Goal: Information Seeking & Learning: Learn about a topic

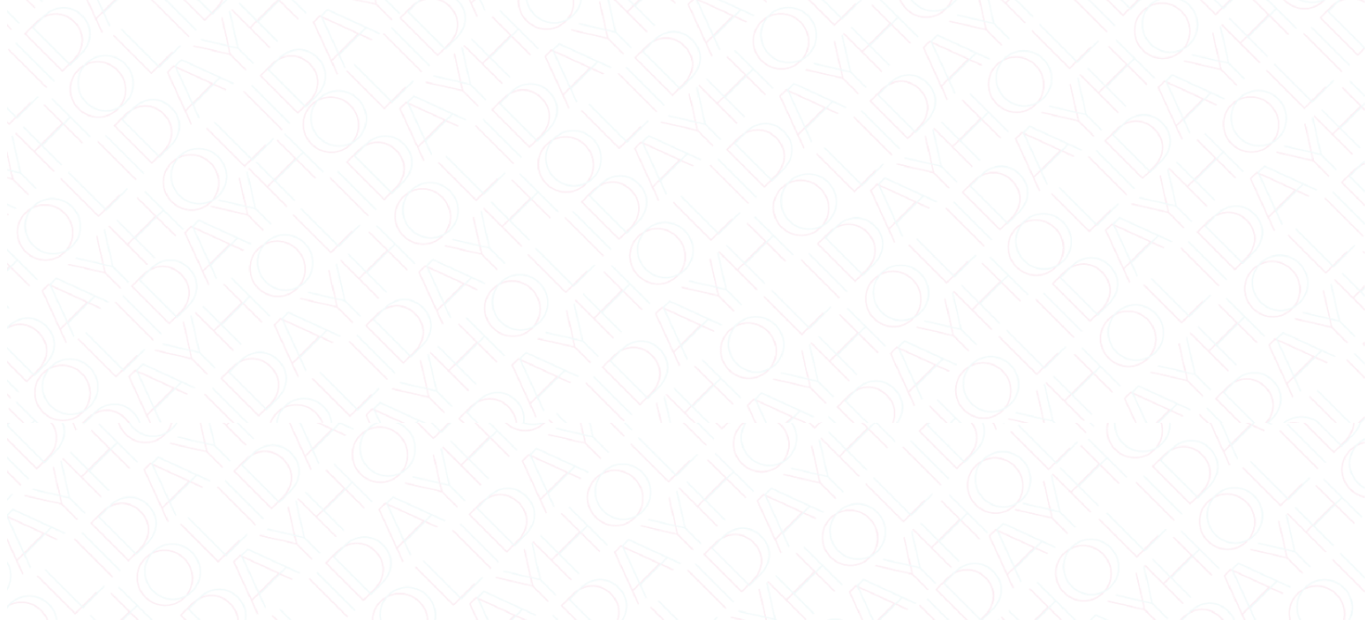
scroll to position [6324, 0]
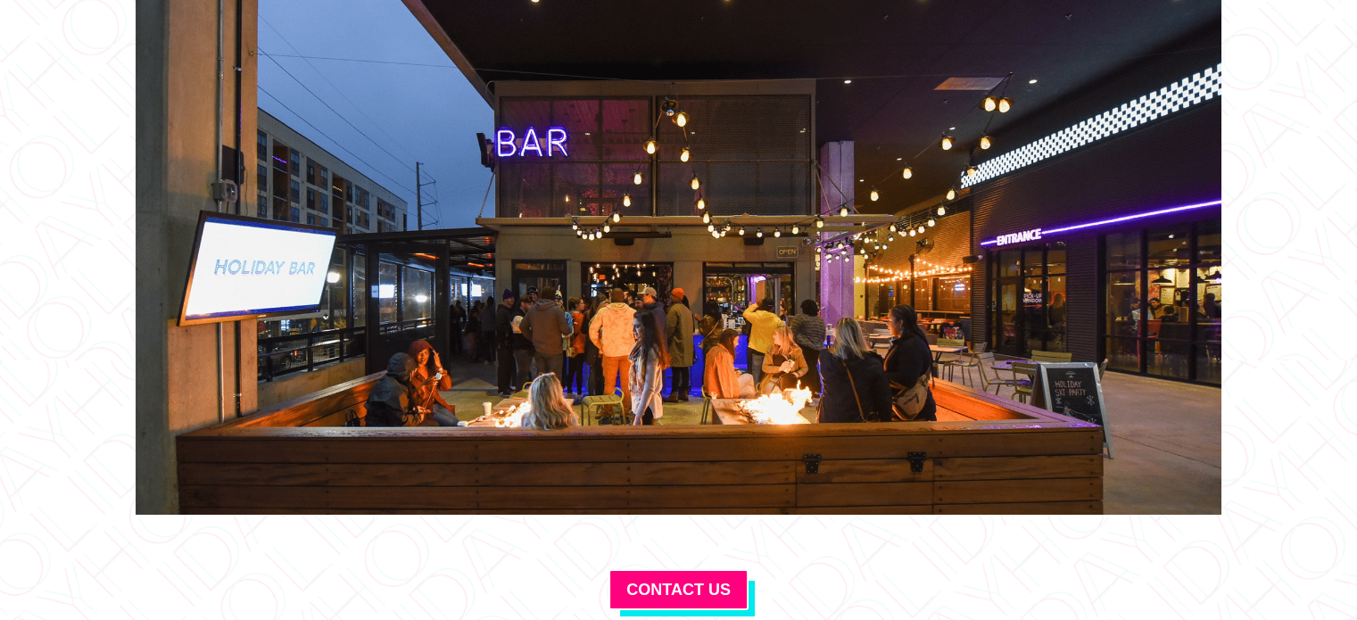
click at [717, 263] on link at bounding box center [679, 246] width 1086 height 538
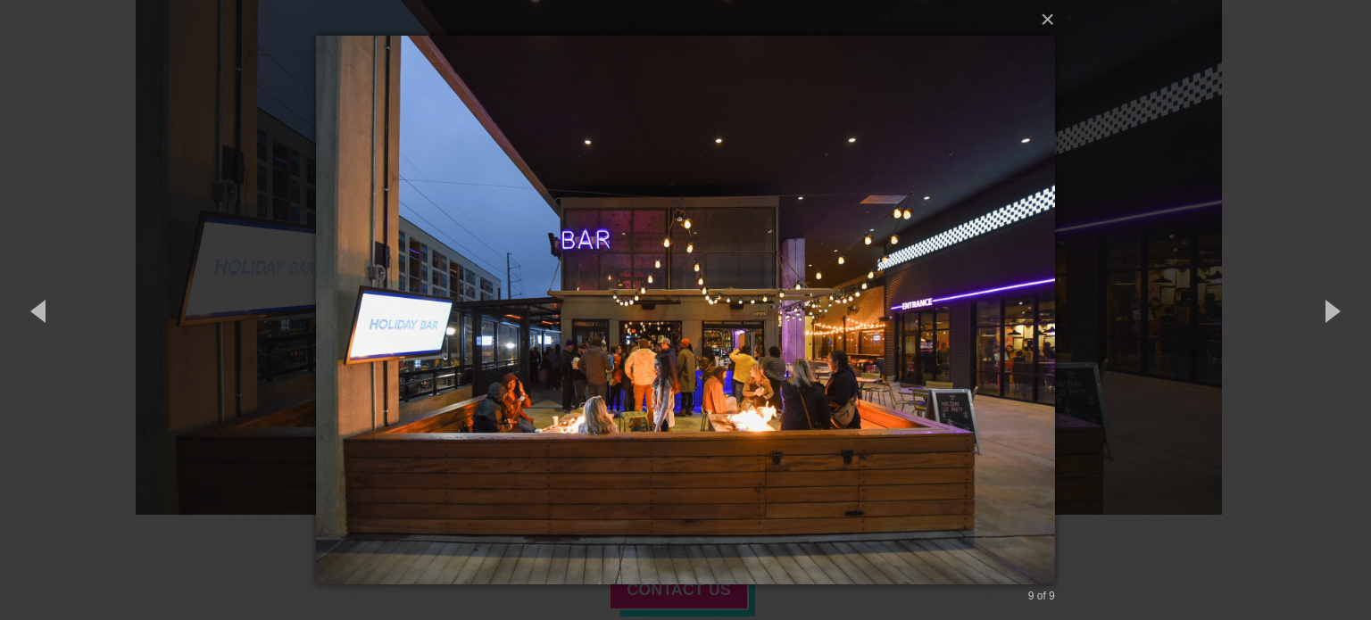
click at [246, 63] on div "× 9 of 9 Loading..." at bounding box center [685, 310] width 1371 height 620
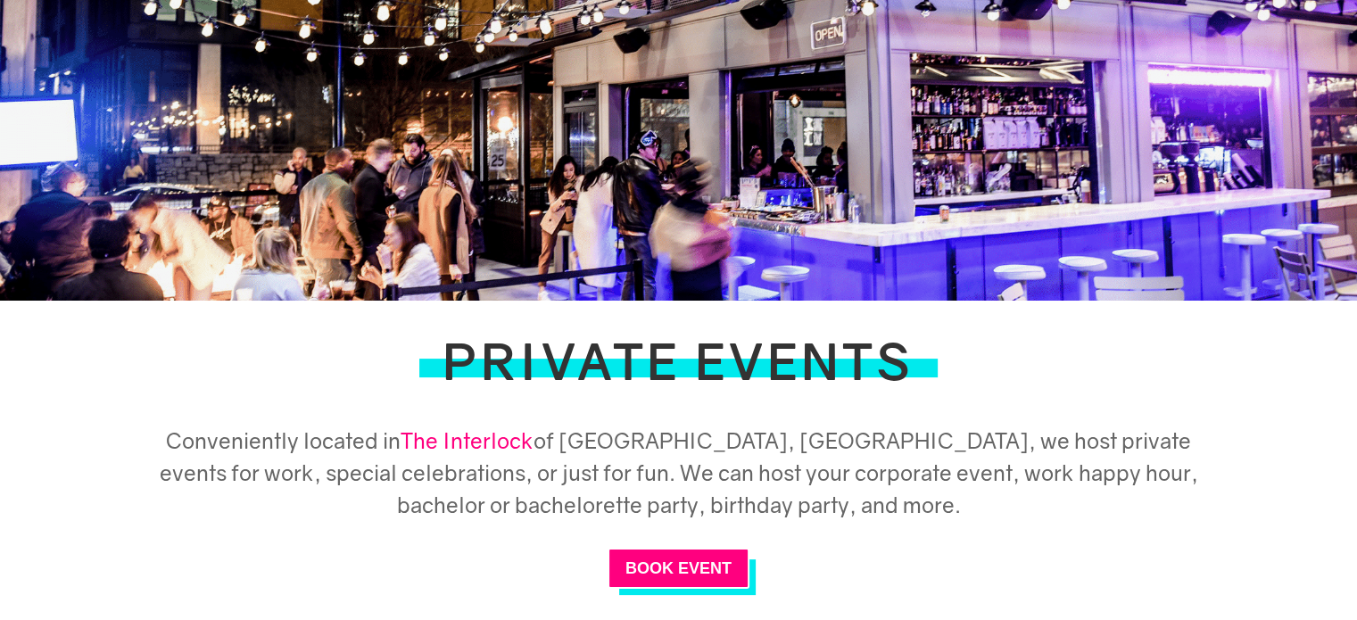
scroll to position [0, 0]
